Goal: Check status: Check status

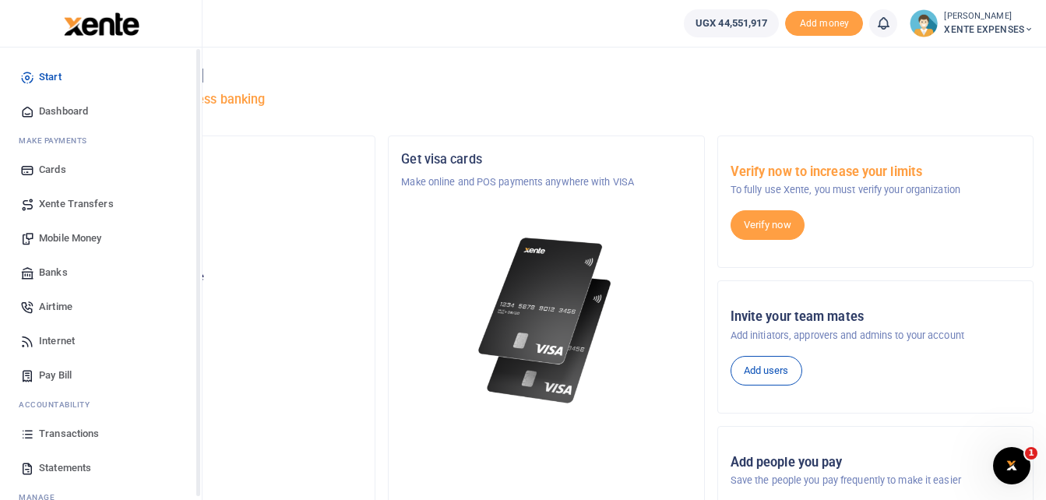
click at [62, 431] on span "Transactions" at bounding box center [69, 434] width 60 height 16
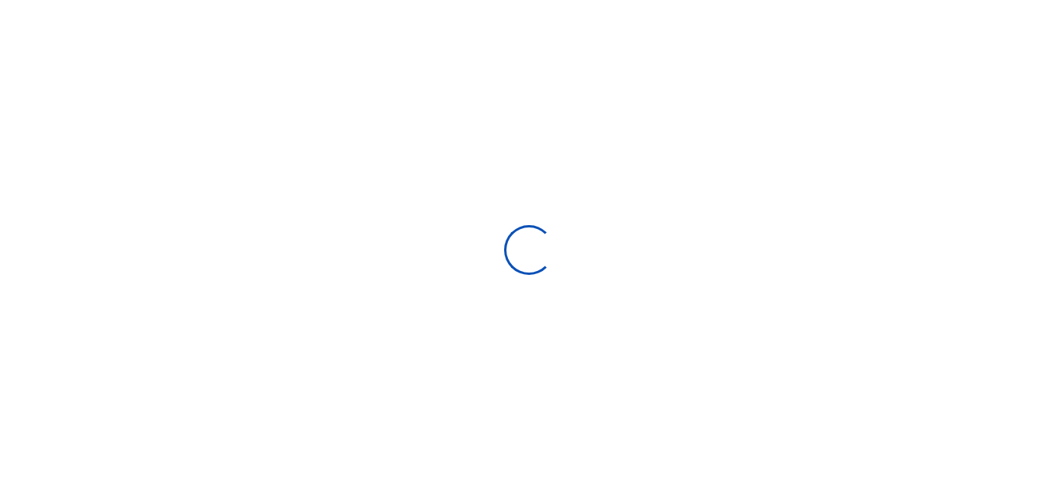
select select
type input "[DATE] - [DATE]"
